Goal: Transaction & Acquisition: Purchase product/service

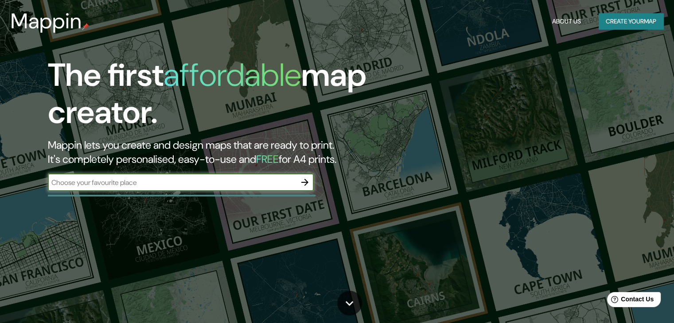
click at [287, 181] on input "text" at bounding box center [172, 183] width 248 height 10
type input "[GEOGRAPHIC_DATA]"
click at [309, 181] on icon "button" at bounding box center [304, 182] width 11 height 11
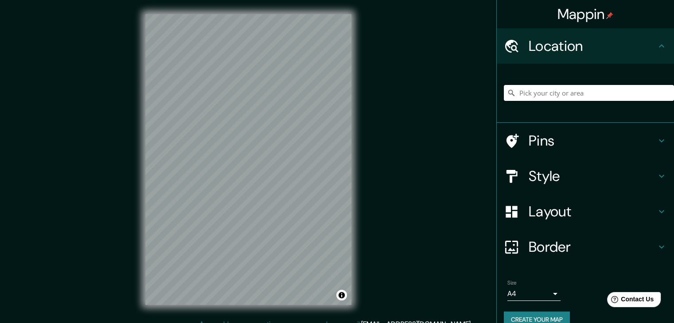
click at [551, 89] on input "Pick your city or area" at bounding box center [589, 93] width 170 height 16
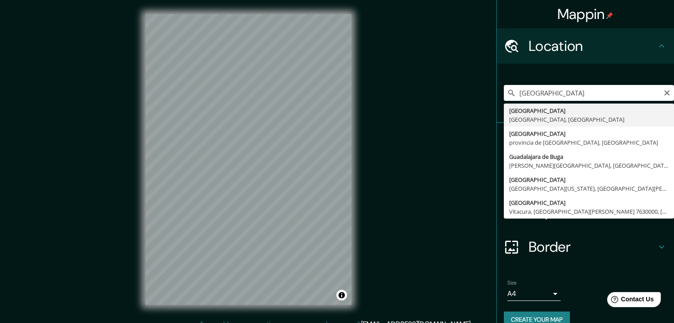
type input "[GEOGRAPHIC_DATA], [GEOGRAPHIC_DATA], [GEOGRAPHIC_DATA]"
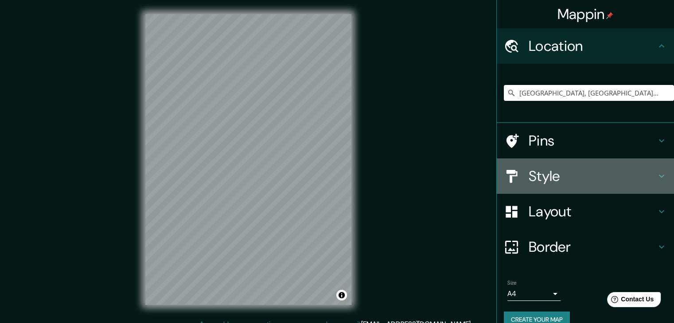
click at [548, 176] on h4 "Style" at bounding box center [592, 176] width 128 height 18
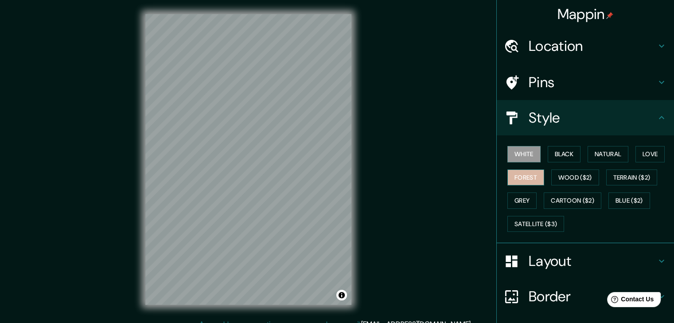
click at [515, 179] on button "Forest" at bounding box center [525, 178] width 37 height 16
click at [563, 178] on button "Wood ($2)" at bounding box center [575, 178] width 48 height 16
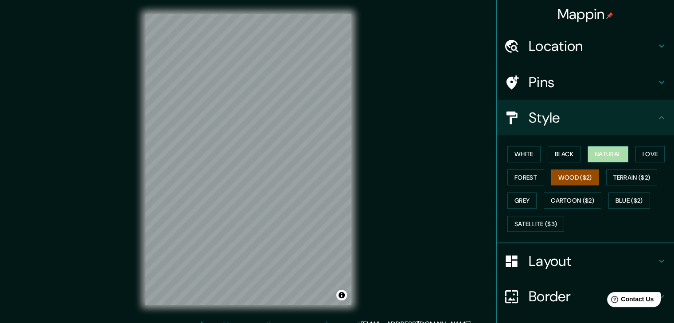
click at [604, 150] on button "Natural" at bounding box center [607, 154] width 41 height 16
click at [563, 155] on button "Black" at bounding box center [563, 154] width 33 height 16
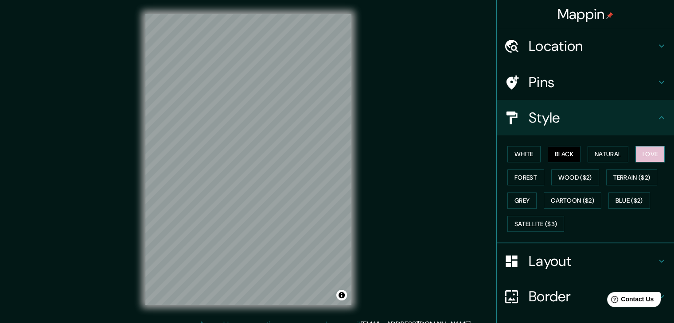
click at [643, 151] on button "Love" at bounding box center [649, 154] width 29 height 16
click at [523, 157] on button "White" at bounding box center [523, 154] width 33 height 16
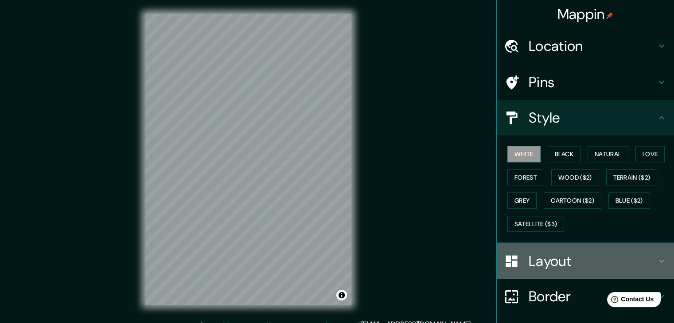
click at [540, 259] on h4 "Layout" at bounding box center [592, 261] width 128 height 18
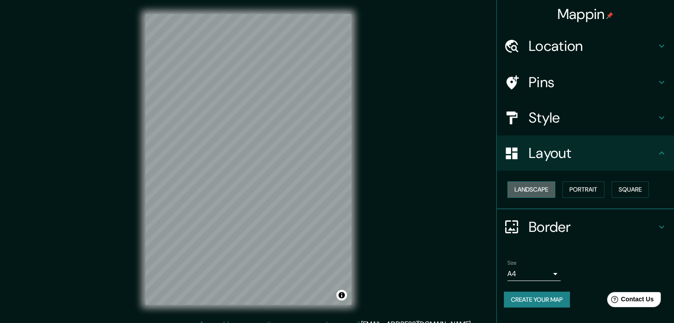
click at [533, 191] on button "Landscape" at bounding box center [531, 190] width 48 height 16
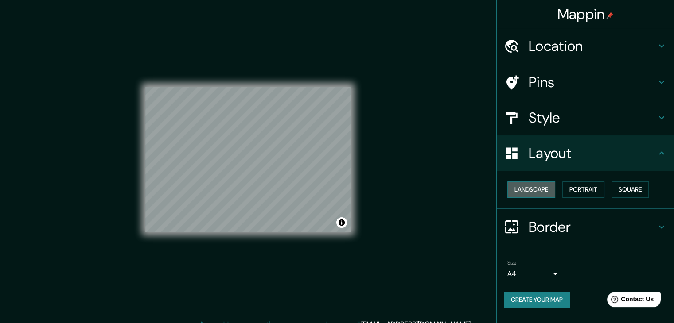
click at [533, 191] on button "Landscape" at bounding box center [531, 190] width 48 height 16
click at [576, 190] on button "Portrait" at bounding box center [583, 190] width 42 height 16
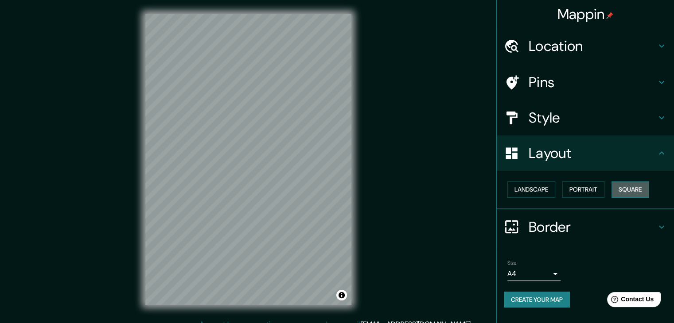
click at [624, 187] on button "Square" at bounding box center [629, 190] width 37 height 16
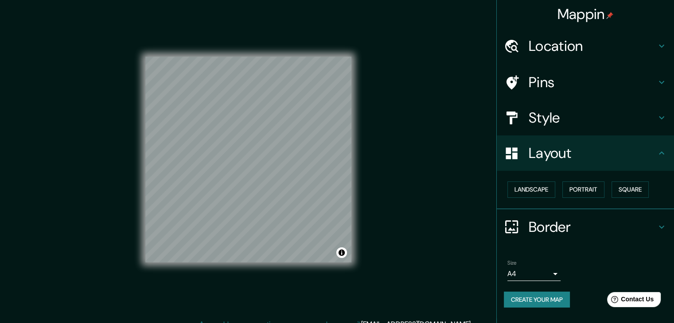
click at [573, 225] on h4 "Border" at bounding box center [592, 227] width 128 height 18
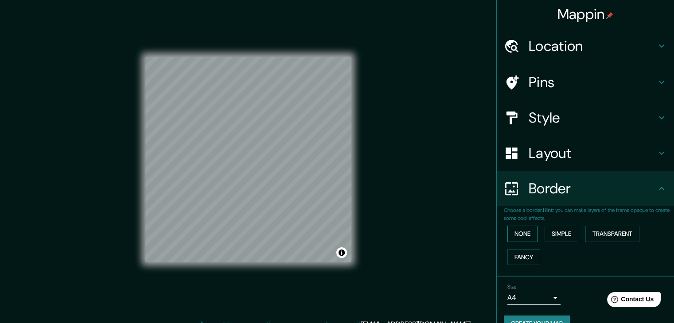
click at [519, 232] on button "None" at bounding box center [522, 234] width 30 height 16
click at [558, 234] on button "Simple" at bounding box center [561, 234] width 34 height 16
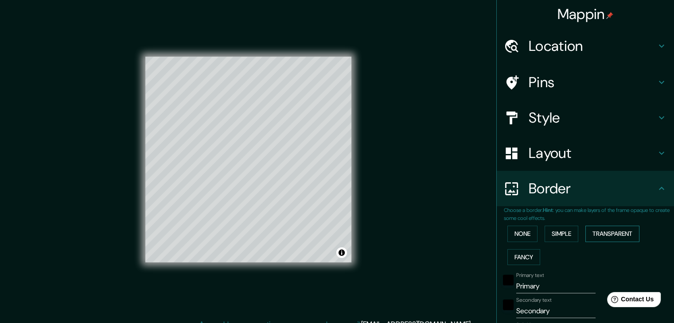
click at [595, 232] on button "Transparent" at bounding box center [612, 234] width 54 height 16
click at [525, 256] on button "Fancy" at bounding box center [523, 257] width 33 height 16
click at [522, 237] on button "None" at bounding box center [522, 234] width 30 height 16
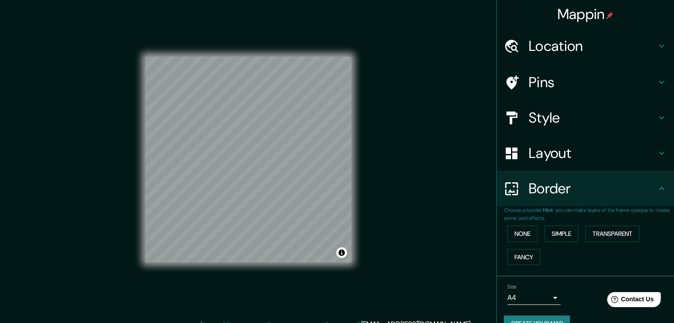
click at [572, 114] on h4 "Style" at bounding box center [592, 118] width 128 height 18
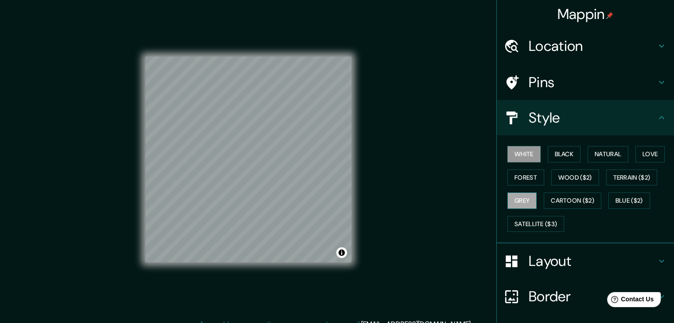
click at [523, 206] on button "Grey" at bounding box center [521, 201] width 29 height 16
click at [520, 182] on button "Forest" at bounding box center [525, 178] width 37 height 16
click at [548, 156] on button "Black" at bounding box center [563, 154] width 33 height 16
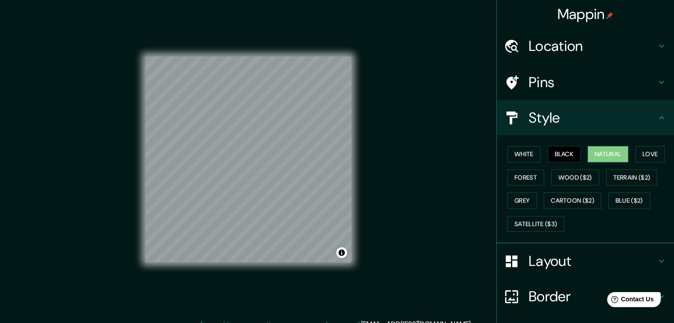
click at [606, 155] on button "Natural" at bounding box center [607, 154] width 41 height 16
click at [647, 156] on button "Love" at bounding box center [649, 154] width 29 height 16
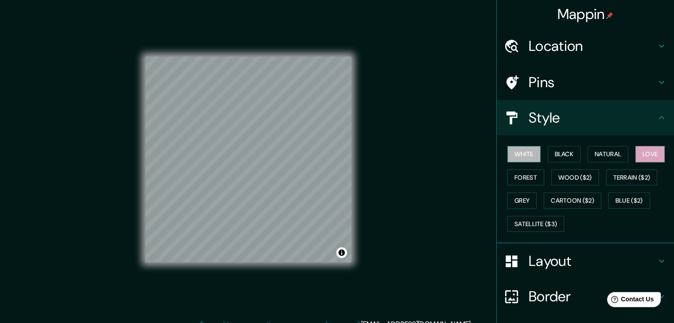
click at [517, 158] on button "White" at bounding box center [523, 154] width 33 height 16
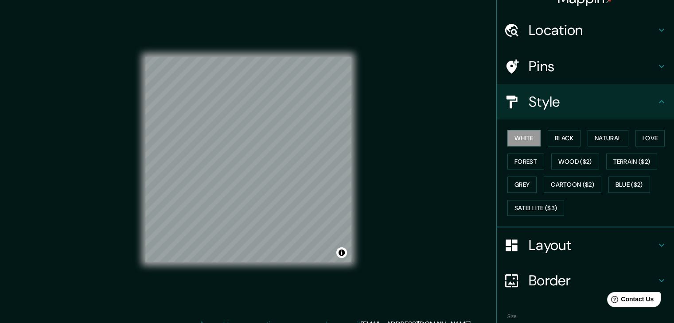
scroll to position [64, 0]
